Goal: Go to known website

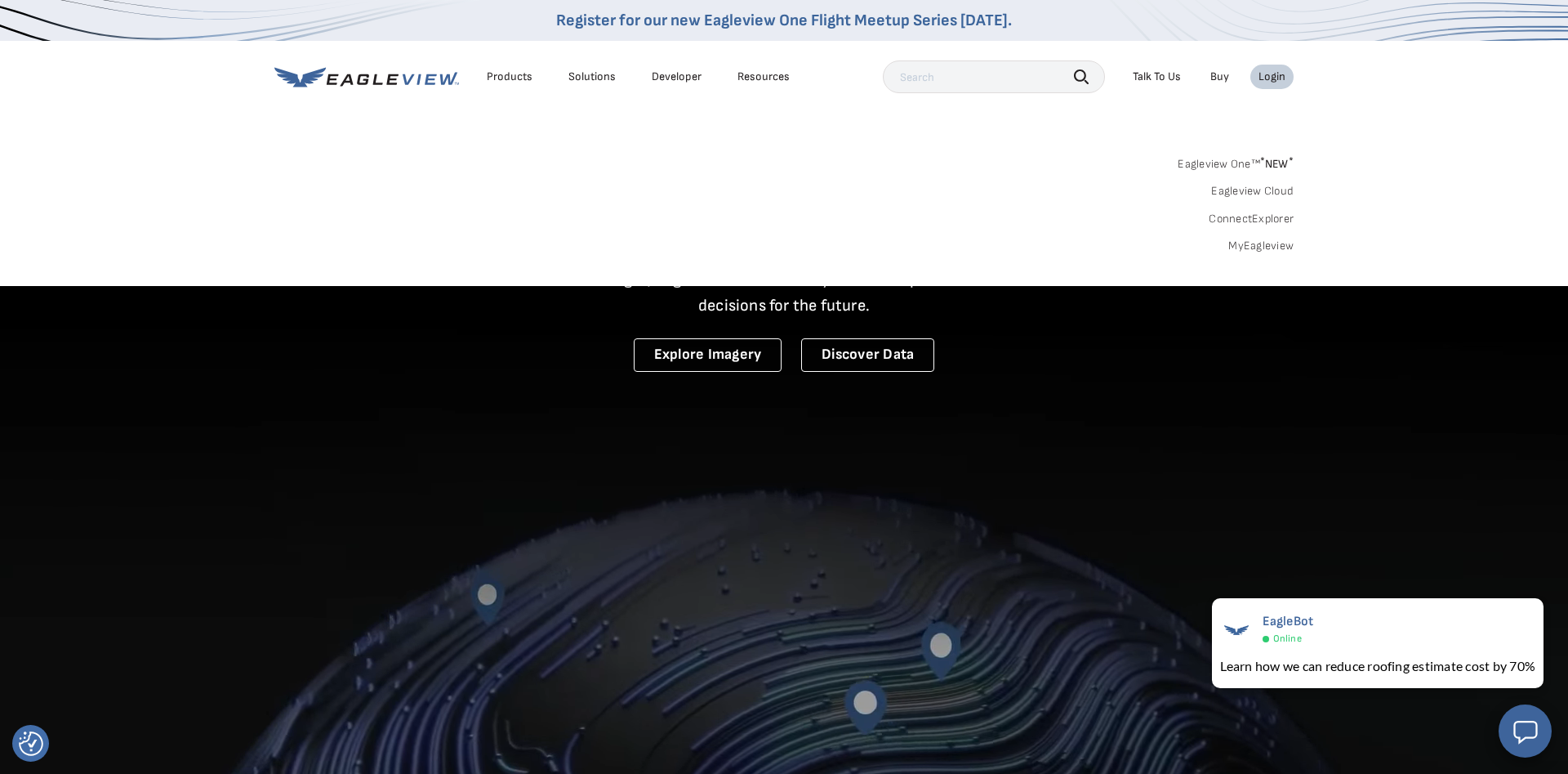
click at [1251, 237] on div "Eagleview One™ * NEW * Eagleview Cloud ConnectExplorer MyEagleview" at bounding box center [784, 202] width 1019 height 101
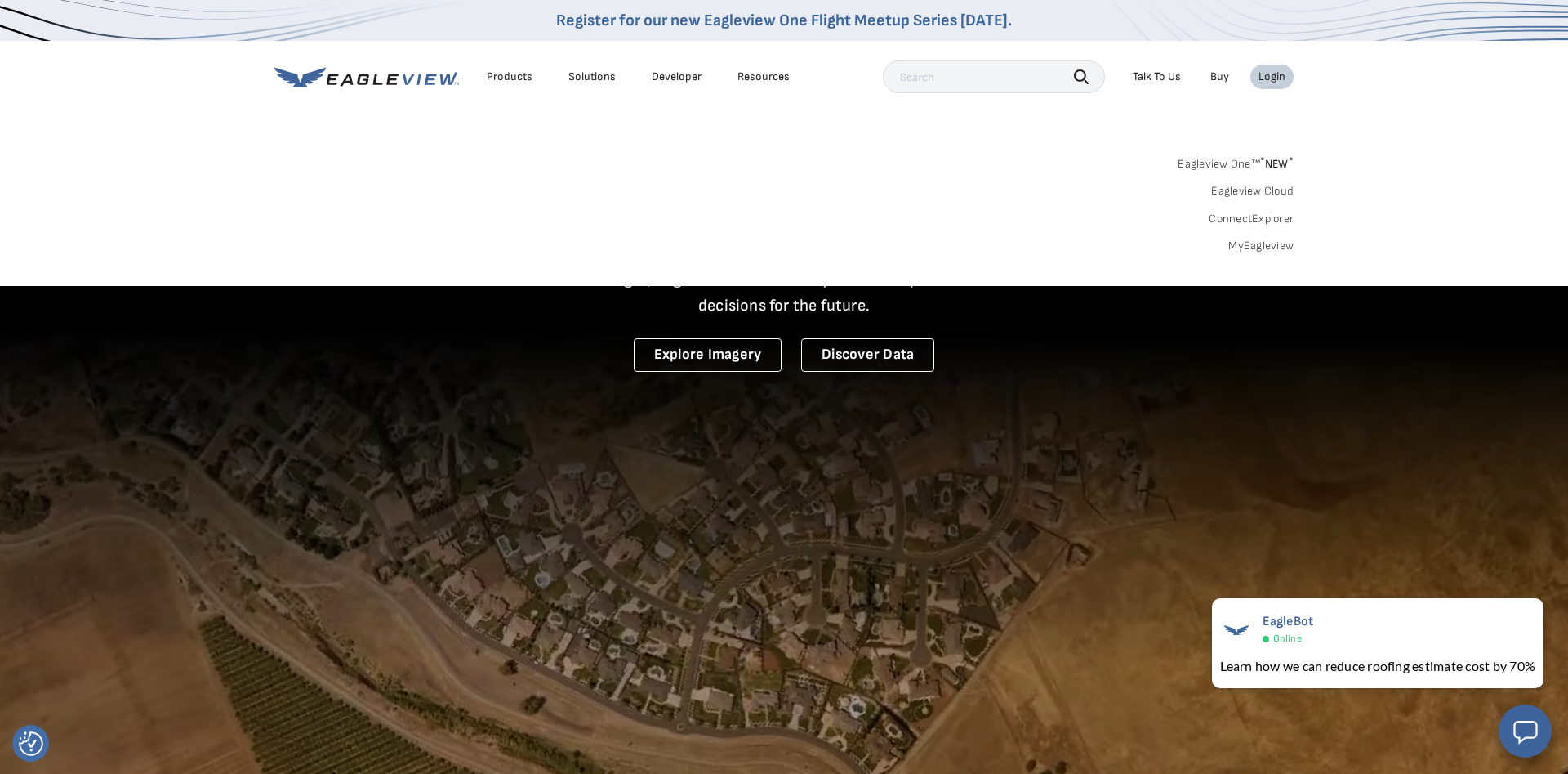
click at [1252, 244] on link "MyEagleview" at bounding box center [1261, 245] width 65 height 15
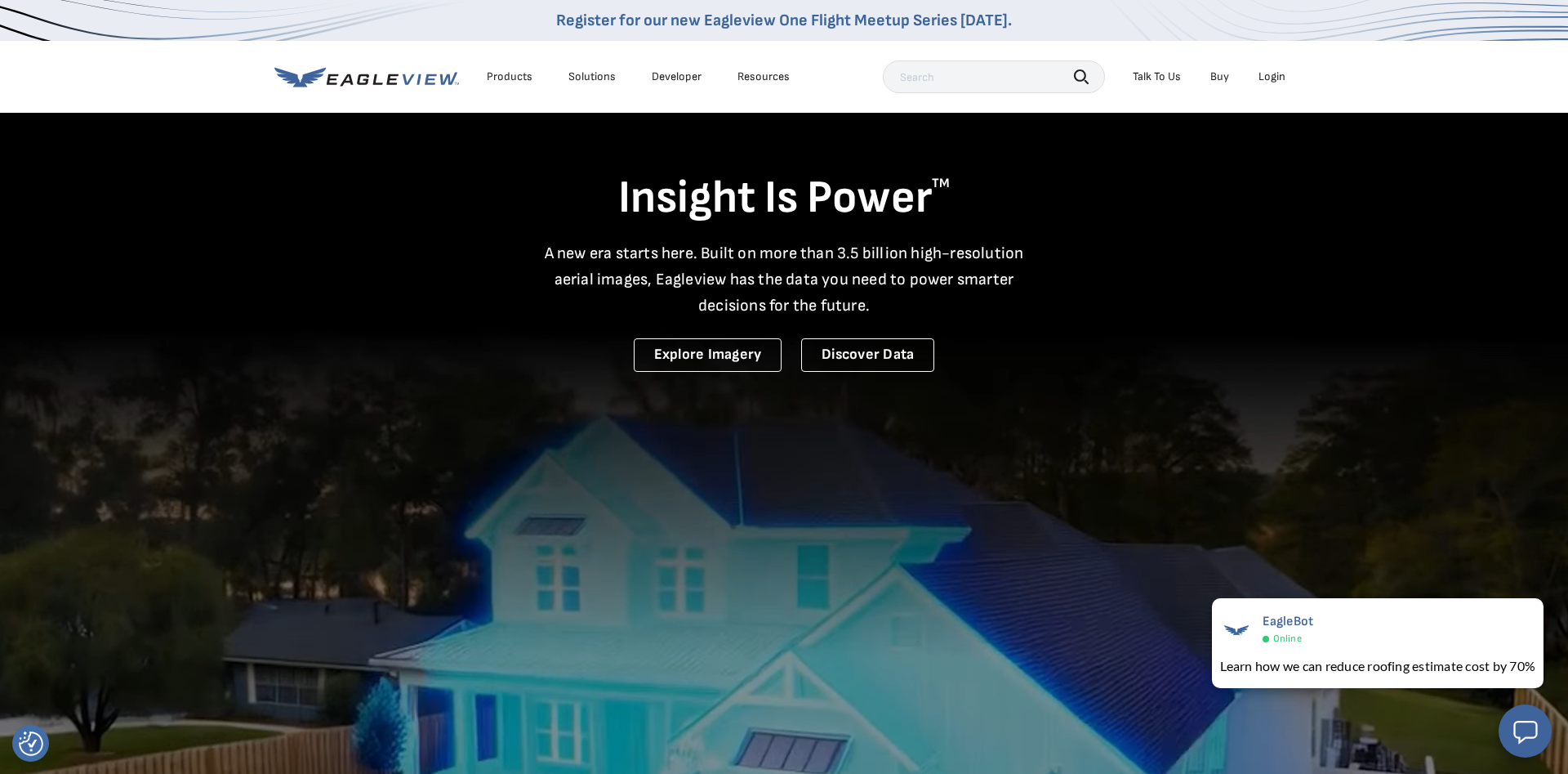
click at [1271, 73] on div "Login" at bounding box center [1272, 77] width 27 height 15
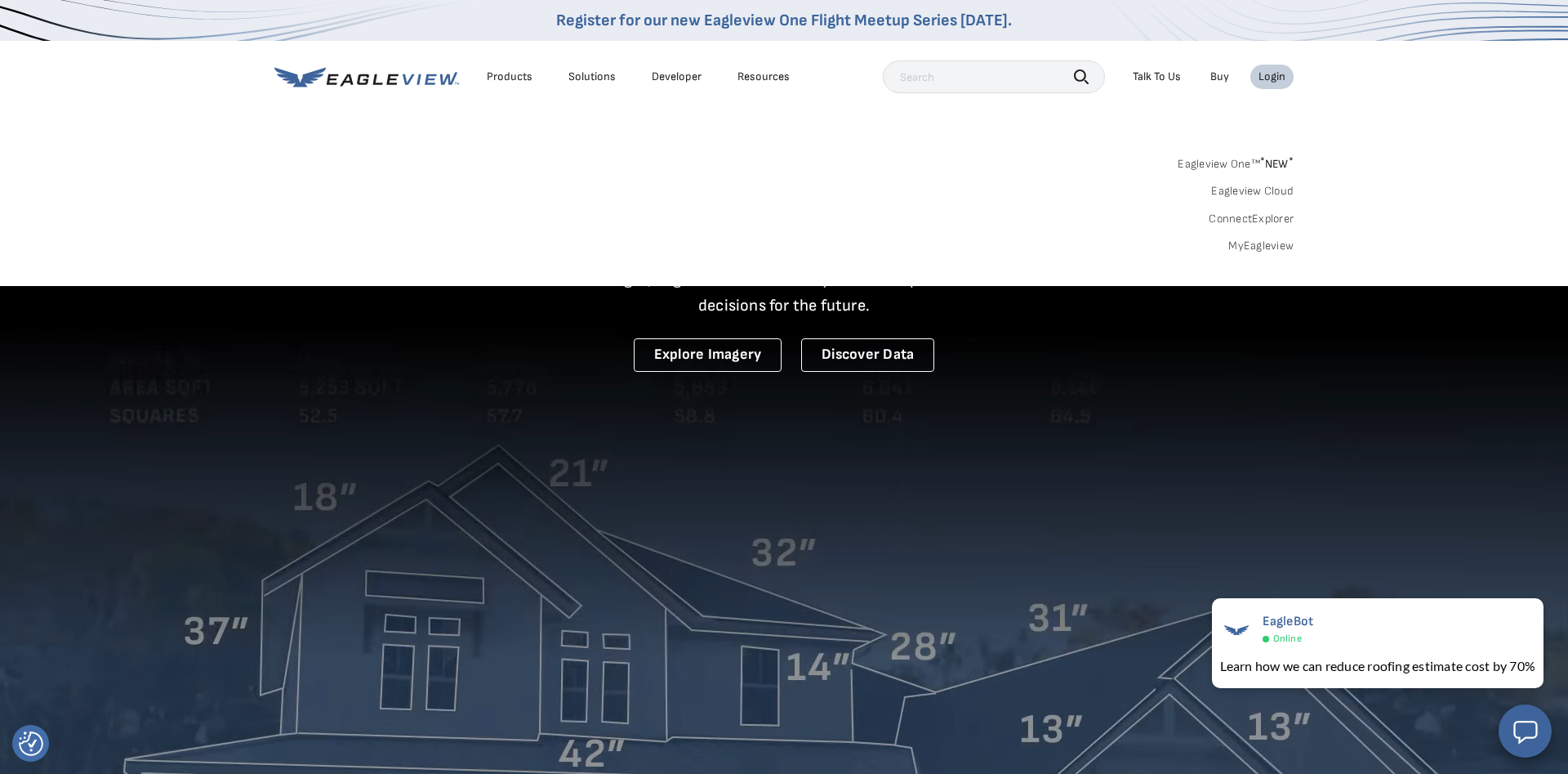
click at [1229, 166] on link "Eagleview One™ * NEW *" at bounding box center [1236, 161] width 116 height 18
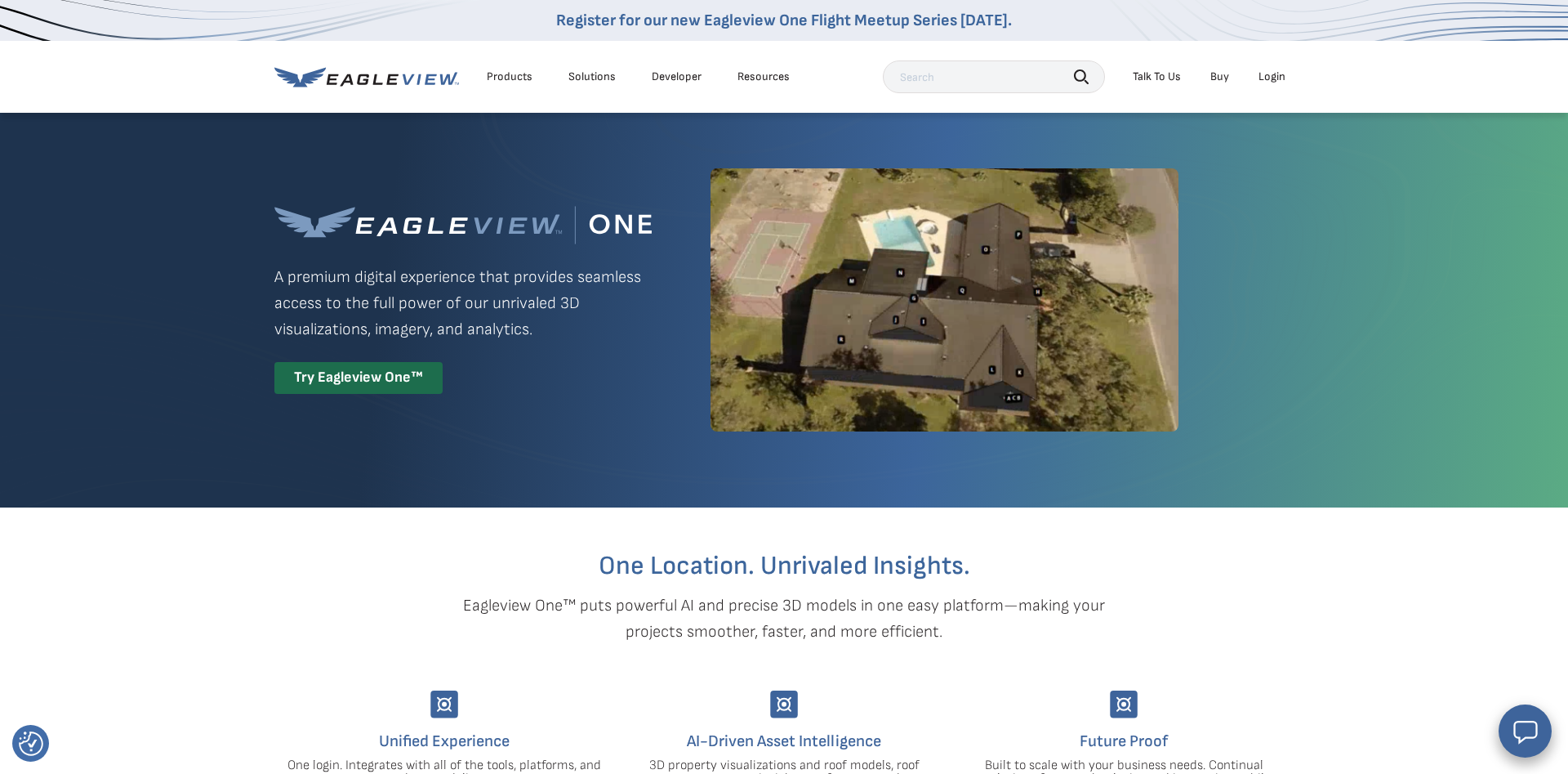
click at [1280, 81] on div "Login" at bounding box center [1272, 77] width 27 height 15
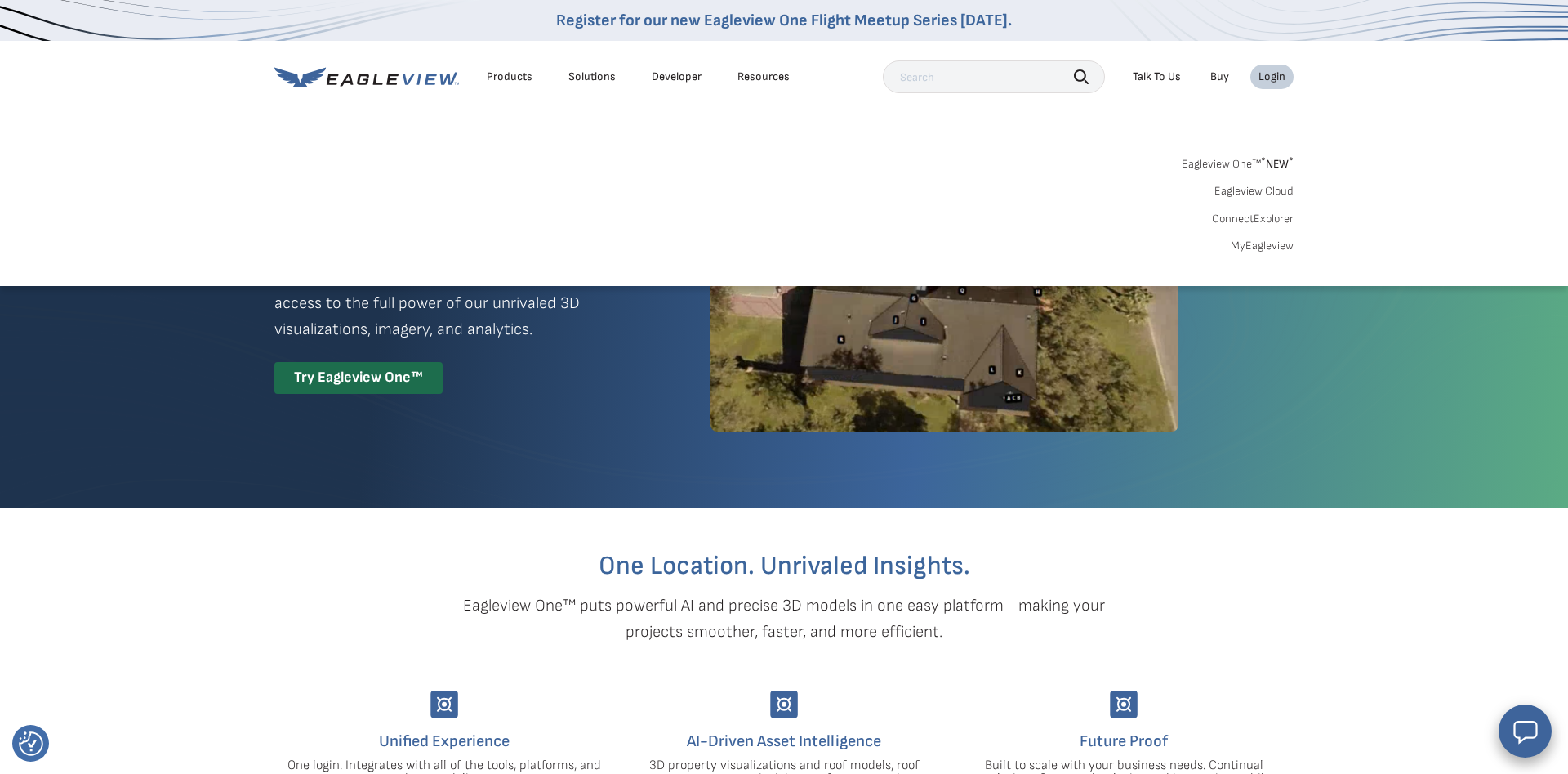
click at [1258, 214] on link "ConnectExplorer" at bounding box center [1252, 219] width 82 height 15
